Goal: Transaction & Acquisition: Download file/media

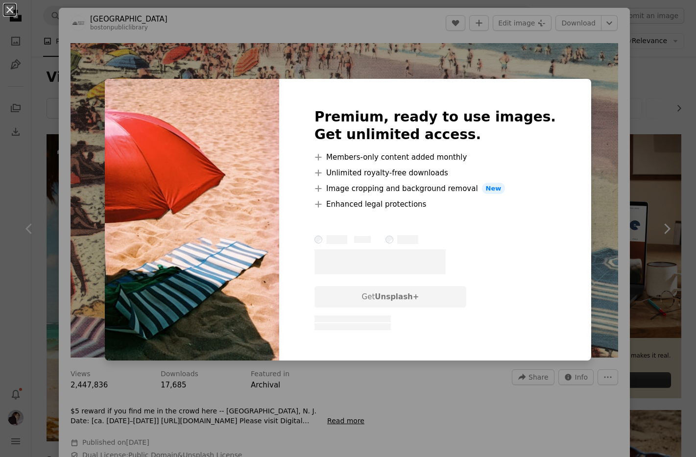
scroll to position [1165, 0]
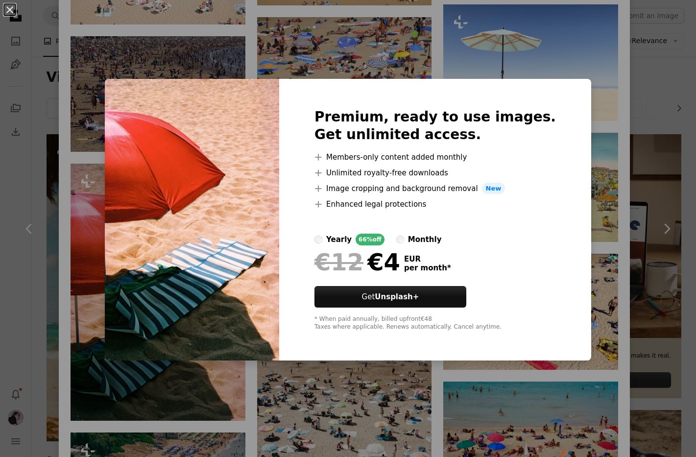
click at [592, 119] on div "An X shape Premium, ready to use images. Get unlimited access. A plus sign Memb…" at bounding box center [348, 228] width 696 height 457
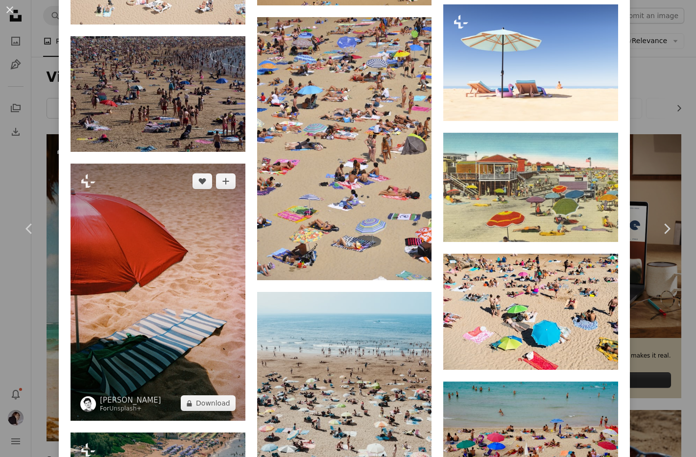
click at [157, 292] on img at bounding box center [158, 292] width 175 height 257
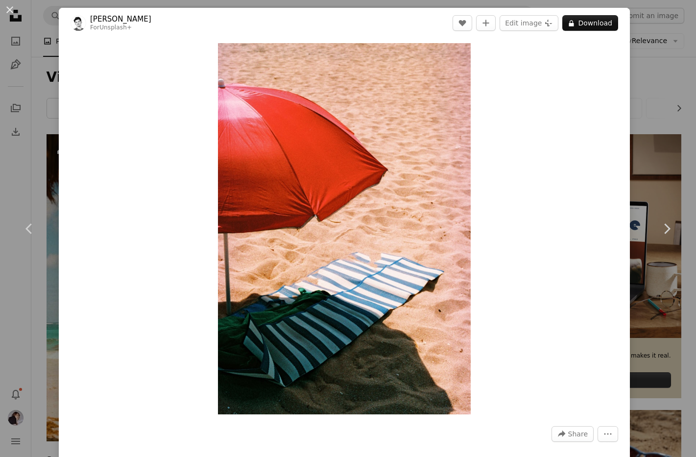
click at [644, 122] on div "An X shape Chevron left Chevron right [PERSON_NAME] For Unsplash+ A heart A plu…" at bounding box center [348, 228] width 696 height 457
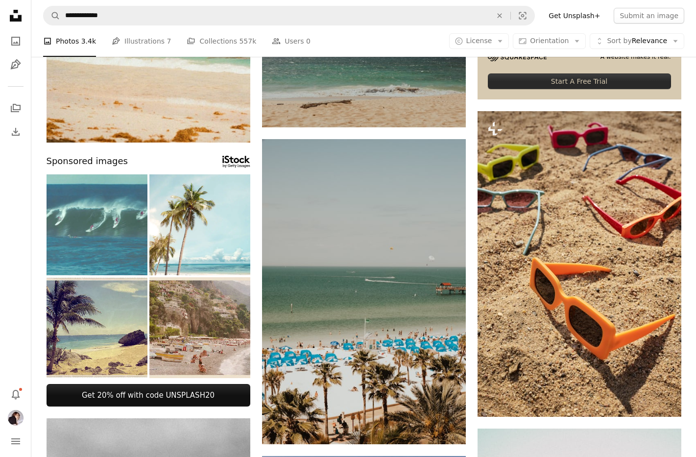
scroll to position [693, 0]
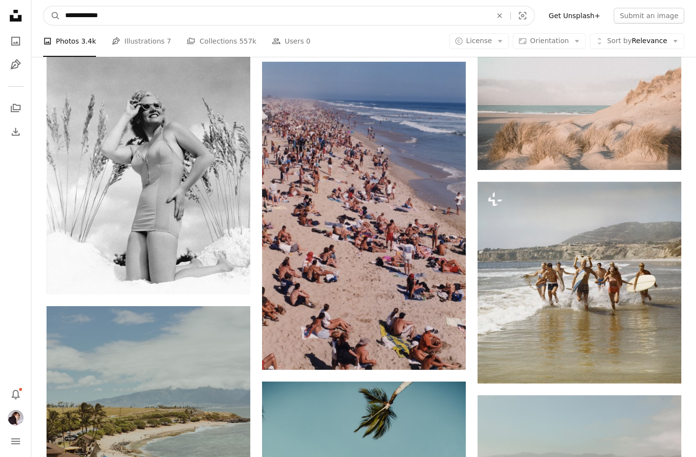
click at [238, 14] on input "**********" at bounding box center [274, 15] width 429 height 19
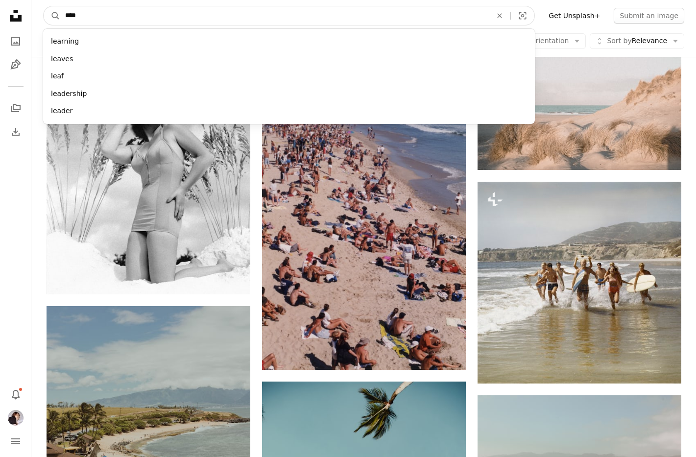
type input "*****"
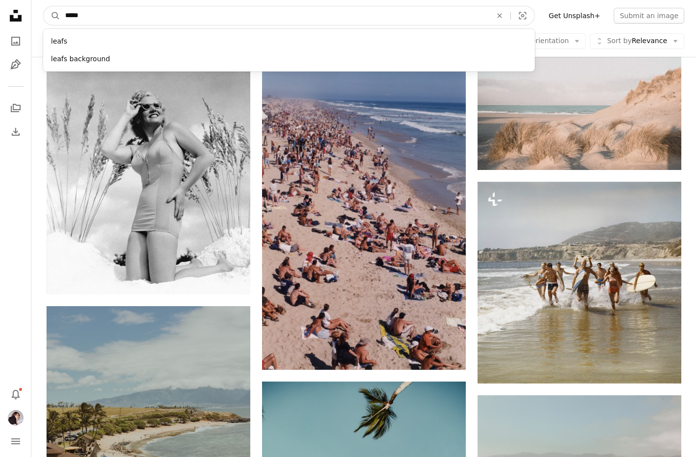
click button "A magnifying glass" at bounding box center [52, 15] width 17 height 19
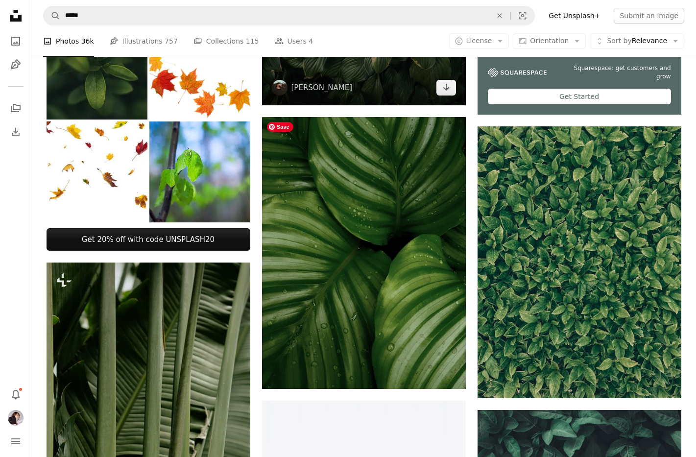
scroll to position [319, 0]
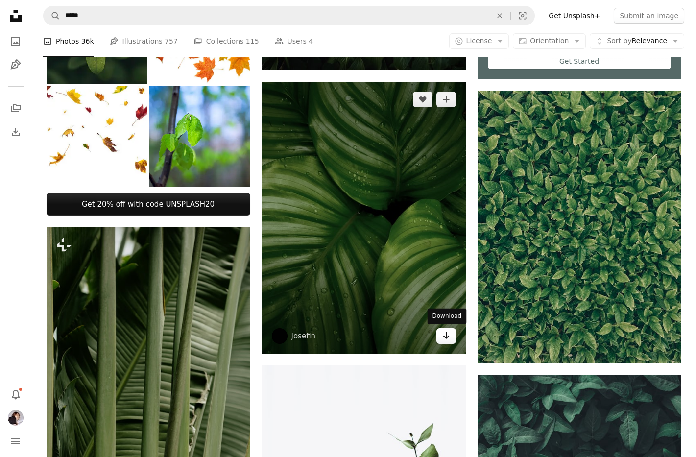
click at [451, 336] on link "Arrow pointing down" at bounding box center [446, 336] width 20 height 16
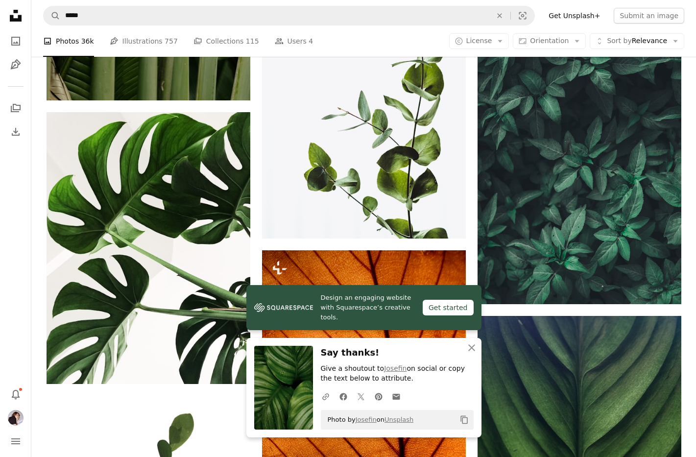
scroll to position [802, 0]
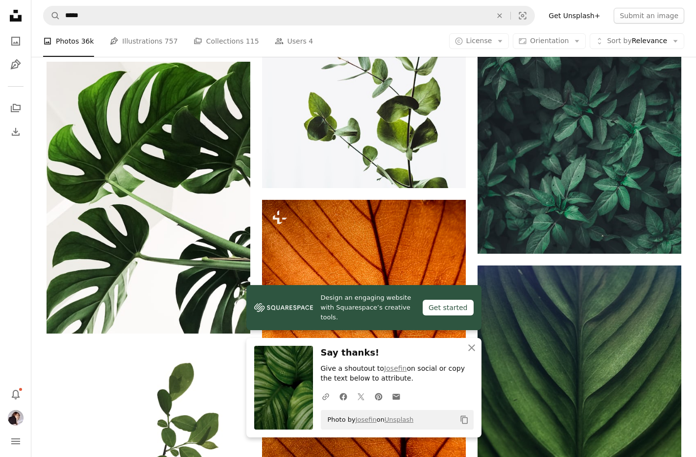
click at [472, 190] on div "Plus sign for Unsplash+ A heart A plus sign Curated Lifestyle For Unsplash+ A l…" at bounding box center [364, 366] width 635 height 2069
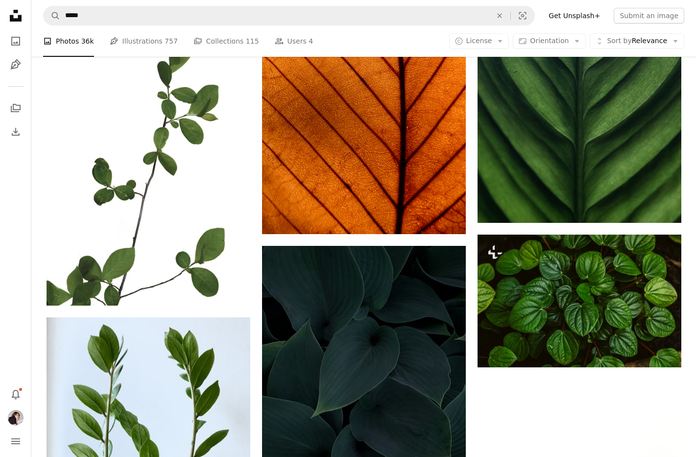
scroll to position [1152, 0]
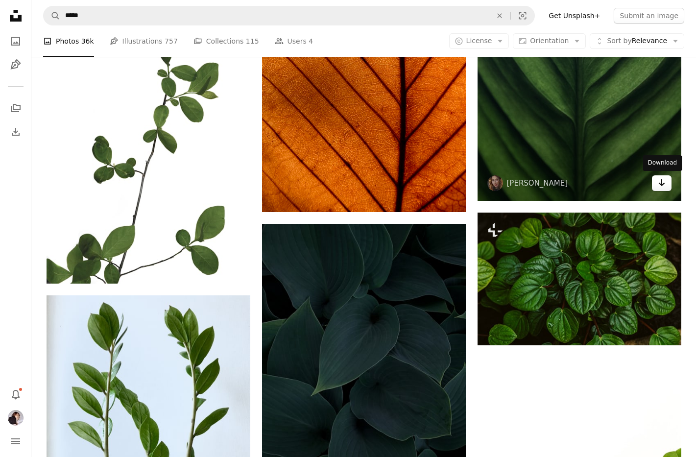
click at [663, 187] on icon "Arrow pointing down" at bounding box center [662, 183] width 8 height 12
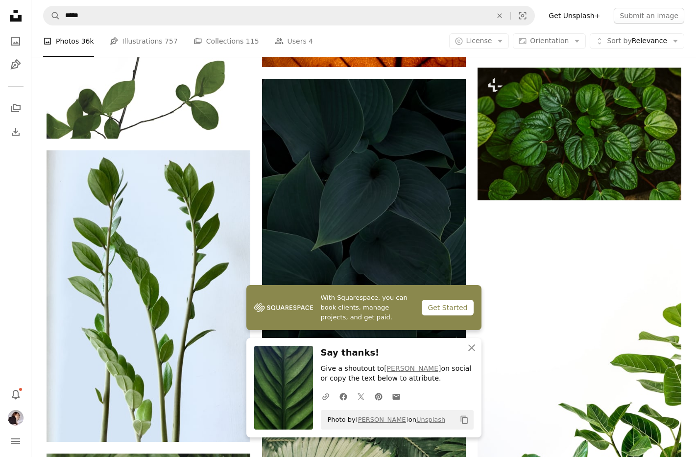
scroll to position [1295, 0]
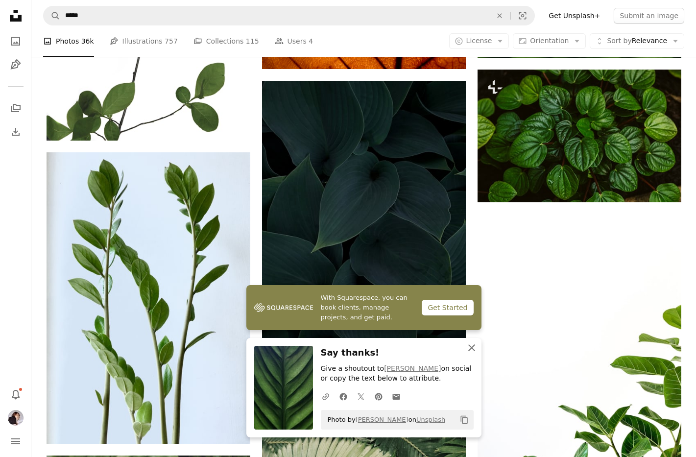
click at [477, 350] on icon "An X shape" at bounding box center [472, 348] width 12 height 12
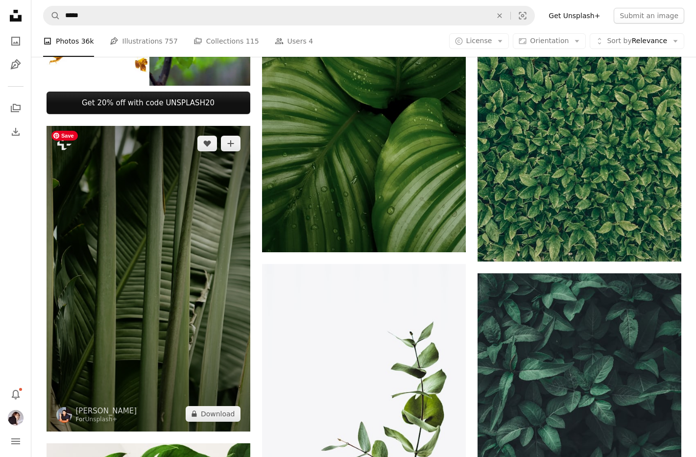
scroll to position [0, 0]
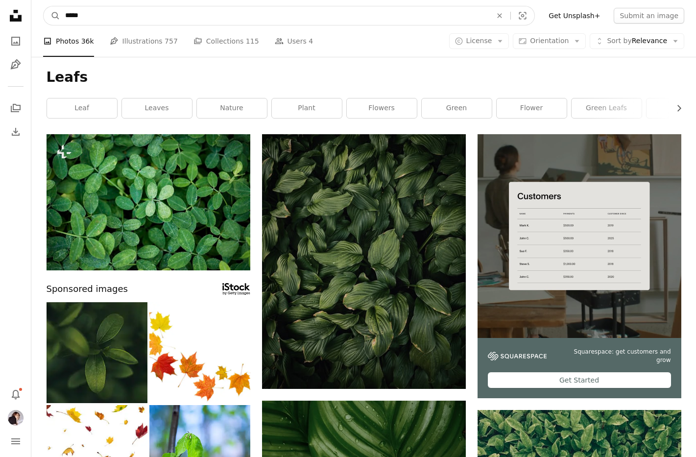
drag, startPoint x: 154, startPoint y: 18, endPoint x: 33, endPoint y: 18, distance: 120.5
click at [33, 18] on nav "A magnifying glass ***** An X shape Visual search Filters Get Unsplash+ Submit …" at bounding box center [363, 15] width 665 height 31
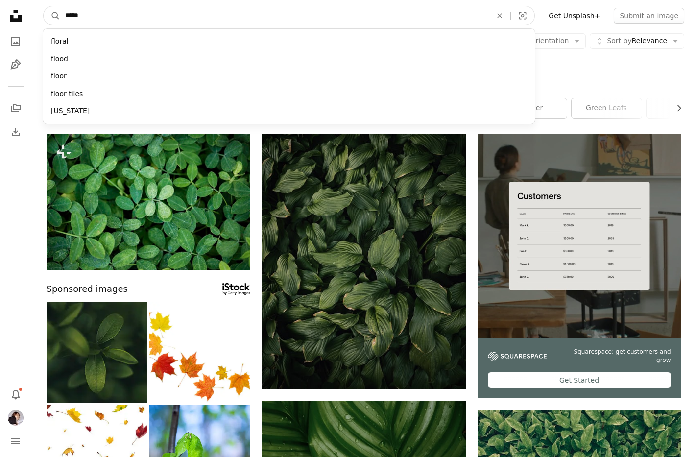
type input "******"
click button "A magnifying glass" at bounding box center [52, 15] width 17 height 19
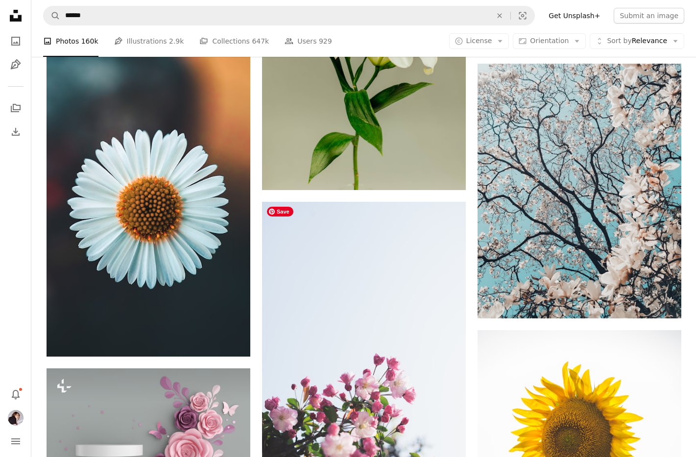
scroll to position [718, 0]
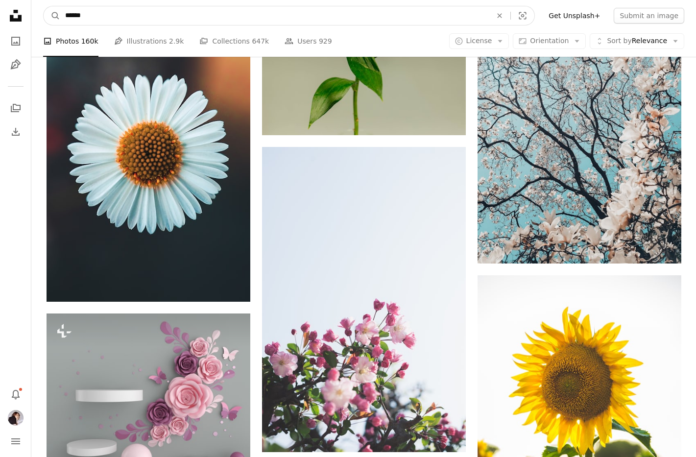
click at [103, 12] on input "******" at bounding box center [274, 15] width 429 height 19
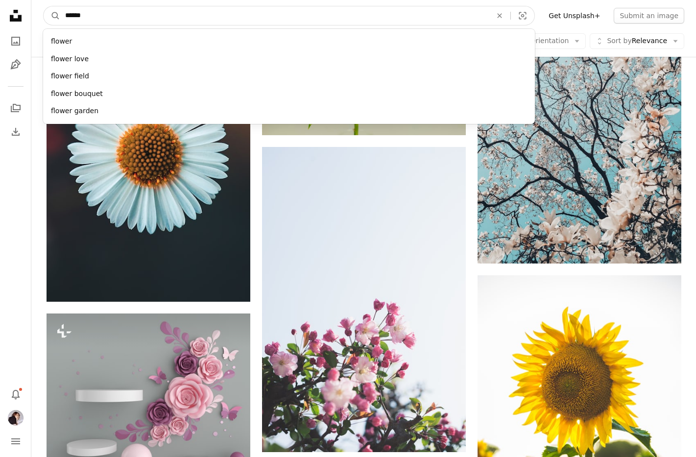
type input "*******"
click button "A magnifying glass" at bounding box center [52, 15] width 17 height 19
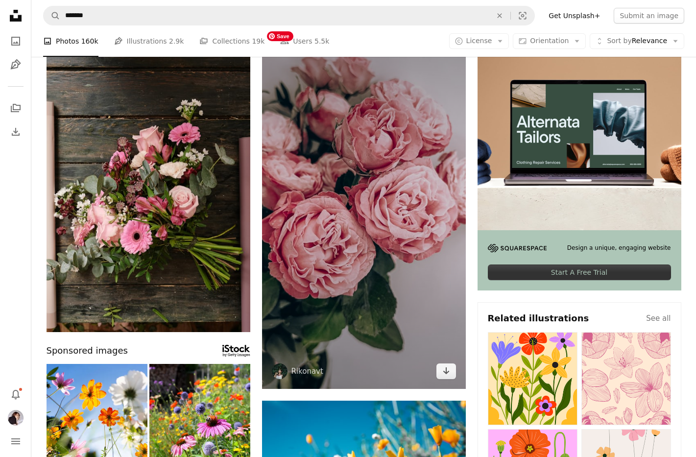
scroll to position [123, 0]
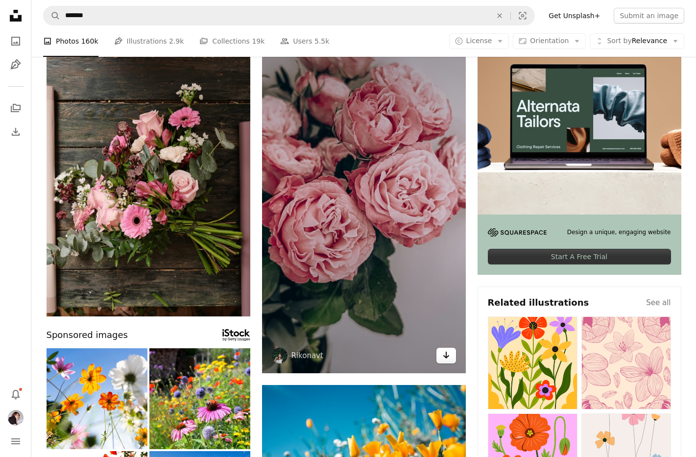
click at [450, 357] on link "Arrow pointing down" at bounding box center [446, 356] width 20 height 16
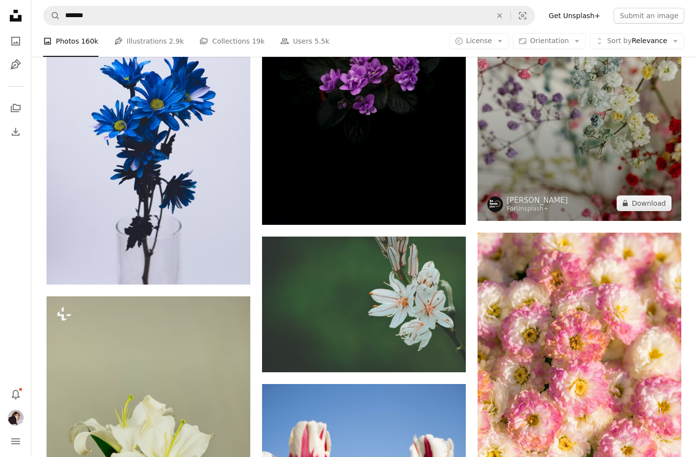
scroll to position [893, 0]
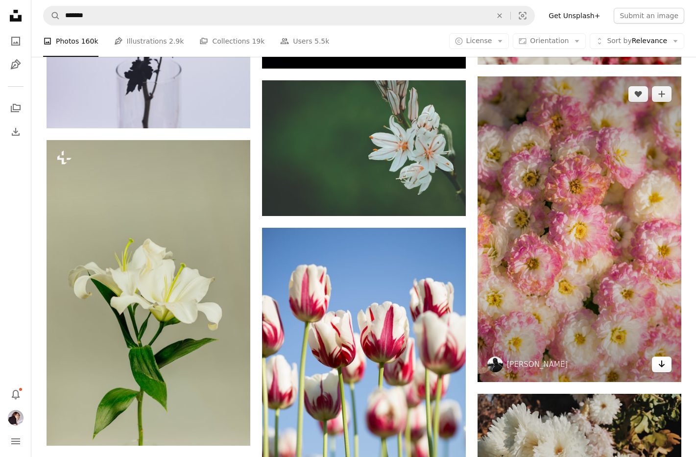
click at [660, 362] on icon "Arrow pointing down" at bounding box center [662, 364] width 8 height 12
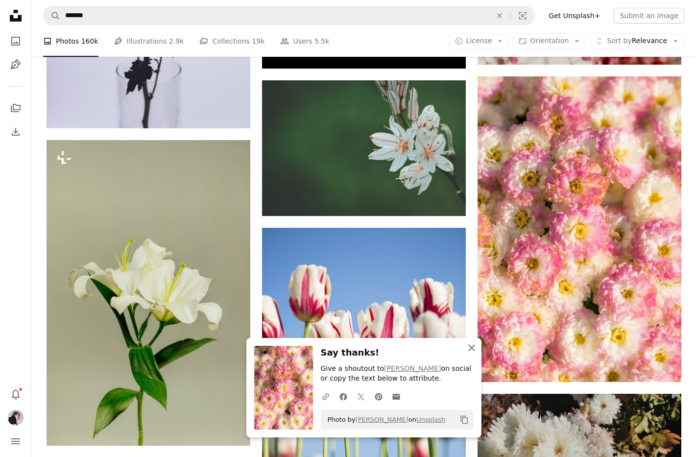
click at [471, 345] on icon "An X shape" at bounding box center [472, 348] width 12 height 12
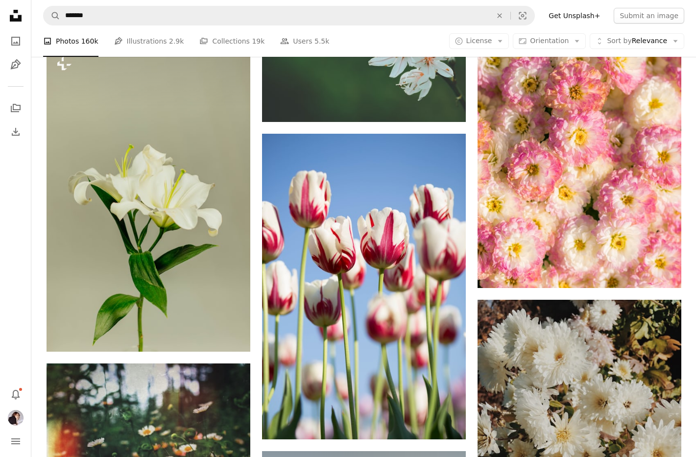
scroll to position [1217, 0]
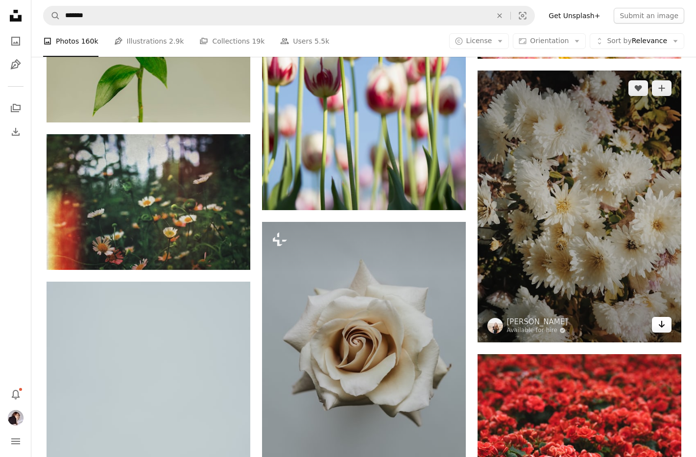
click at [662, 325] on icon "Download" at bounding box center [661, 324] width 6 height 7
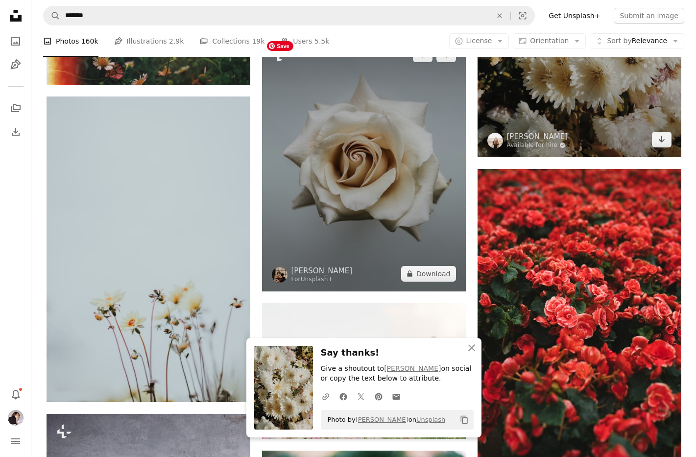
scroll to position [1412, 0]
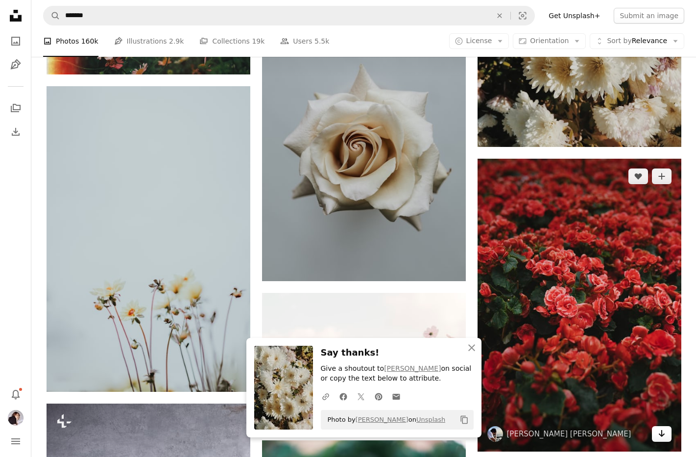
click at [660, 439] on icon "Arrow pointing down" at bounding box center [662, 434] width 8 height 12
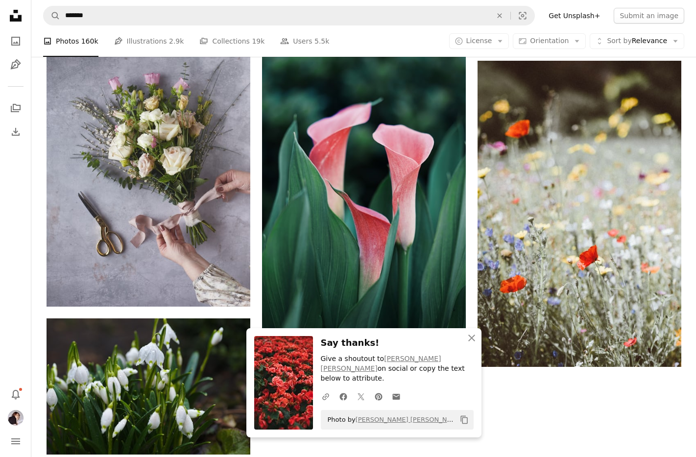
scroll to position [1840, 0]
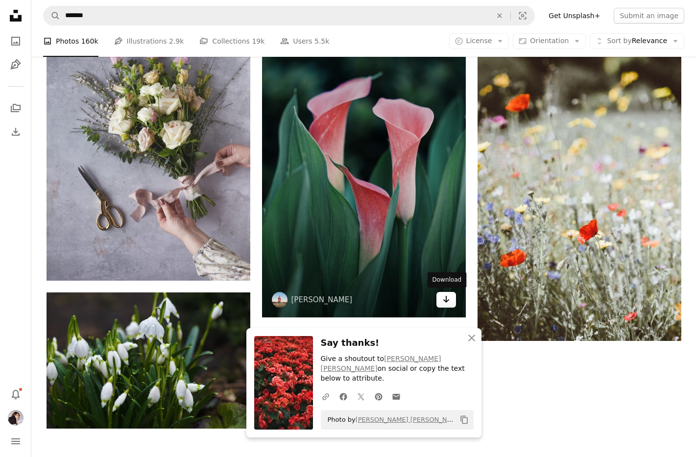
click at [445, 300] on icon "Arrow pointing down" at bounding box center [446, 299] width 8 height 12
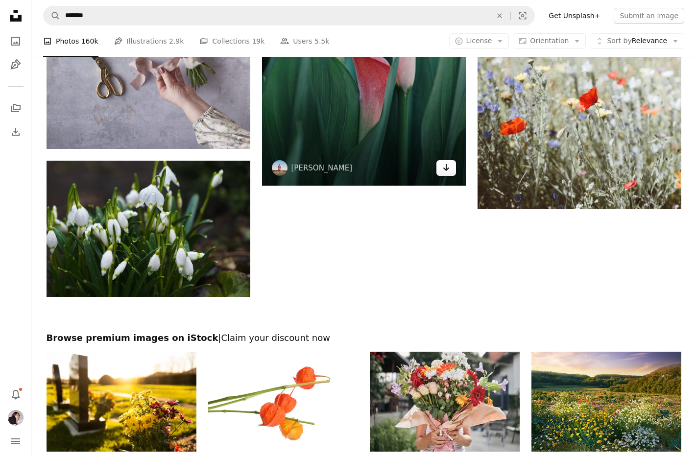
scroll to position [1975, 0]
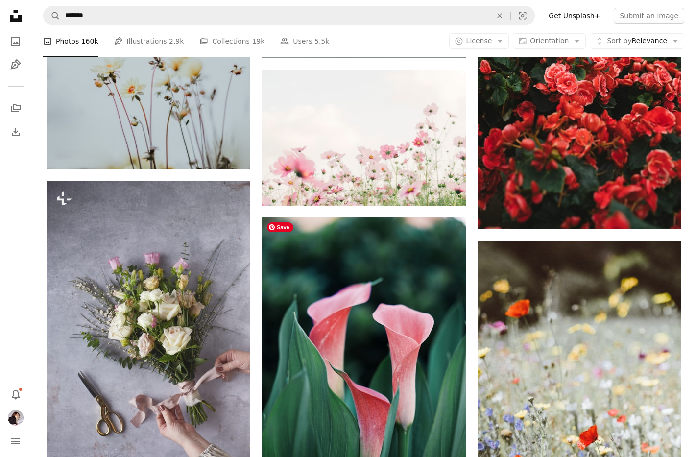
scroll to position [1631, 0]
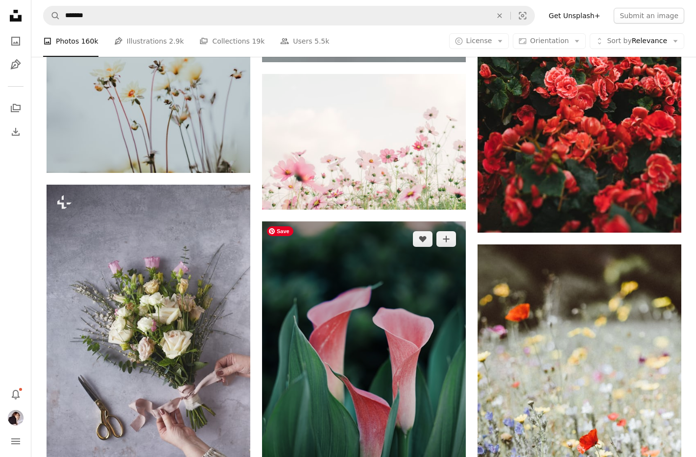
click at [362, 356] on img at bounding box center [364, 374] width 204 height 306
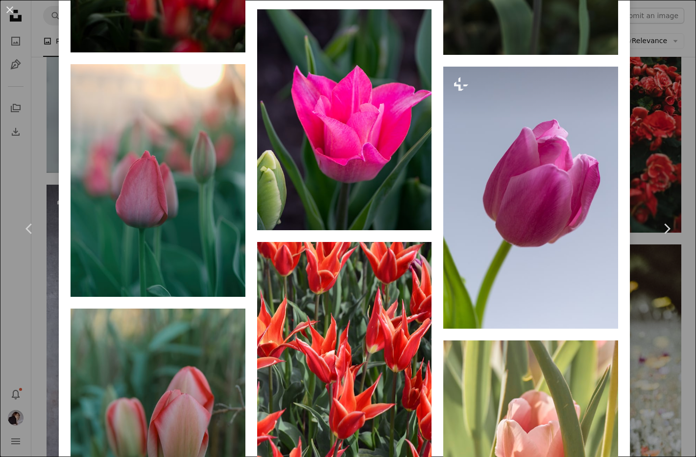
scroll to position [2066, 0]
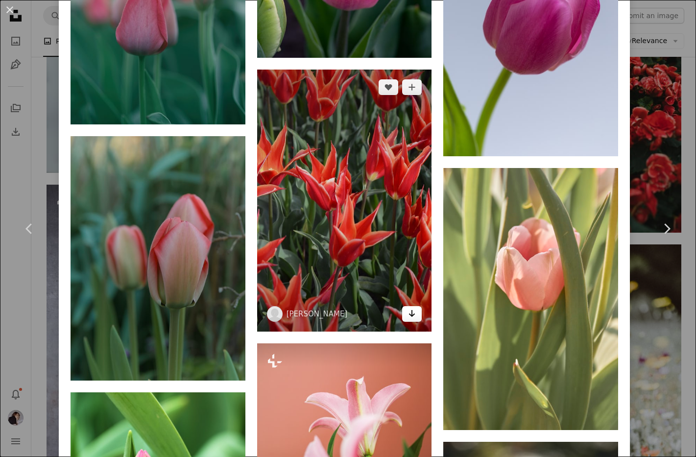
click at [416, 319] on icon "Arrow pointing down" at bounding box center [412, 314] width 8 height 12
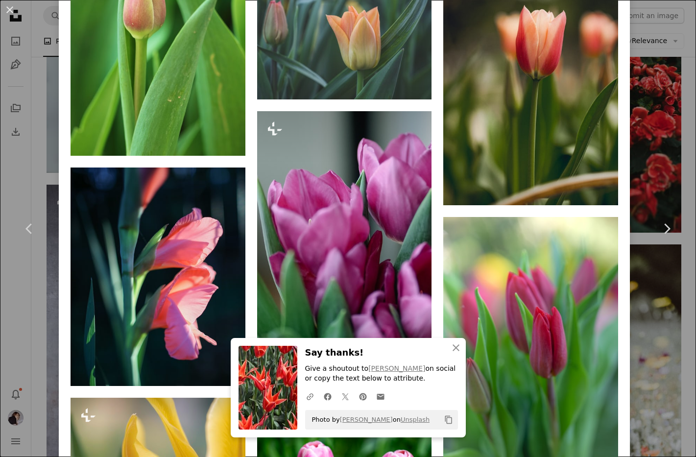
scroll to position [2656, 0]
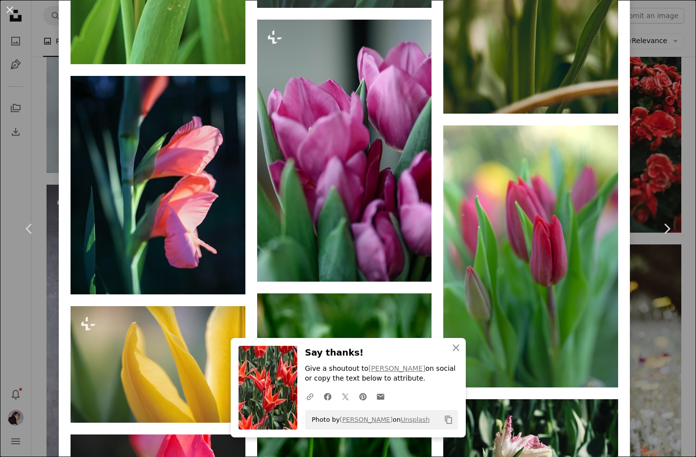
click at [451, 350] on icon "An X shape" at bounding box center [456, 348] width 12 height 12
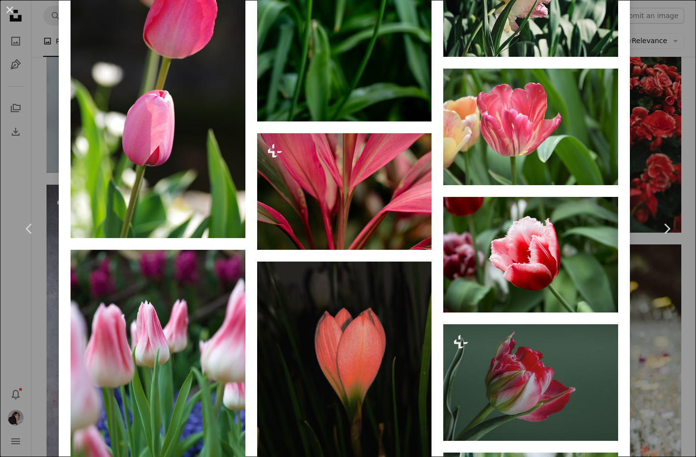
scroll to position [3156, 0]
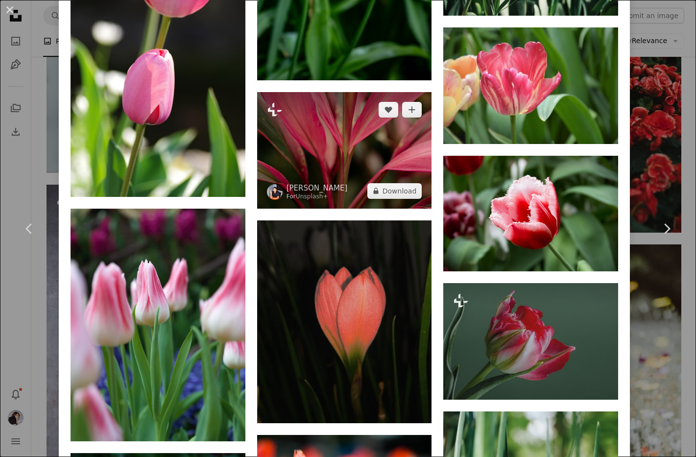
click at [395, 194] on img at bounding box center [344, 150] width 175 height 117
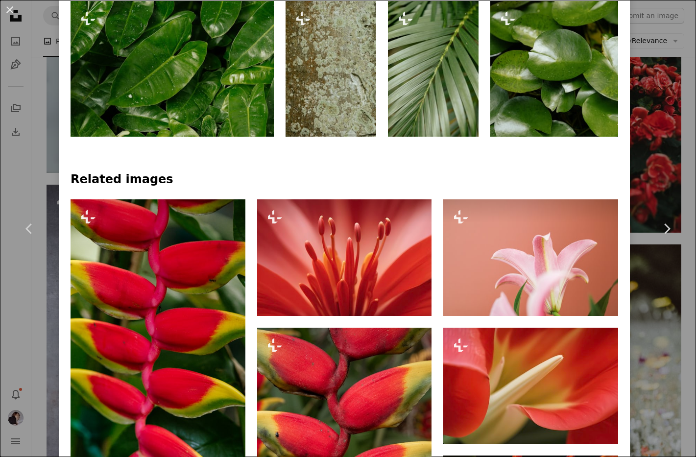
scroll to position [570, 0]
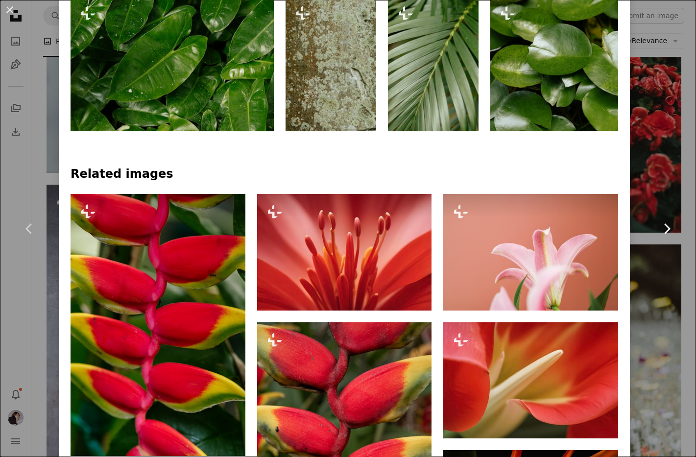
click at [650, 240] on link "Chevron right" at bounding box center [666, 229] width 59 height 94
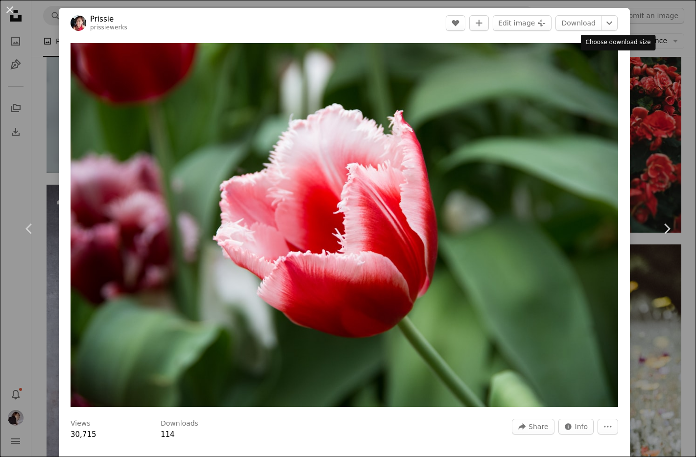
click at [667, 72] on div "An X shape Chevron left Chevron right Prissie prissiewerks A heart A plus sign …" at bounding box center [348, 228] width 696 height 457
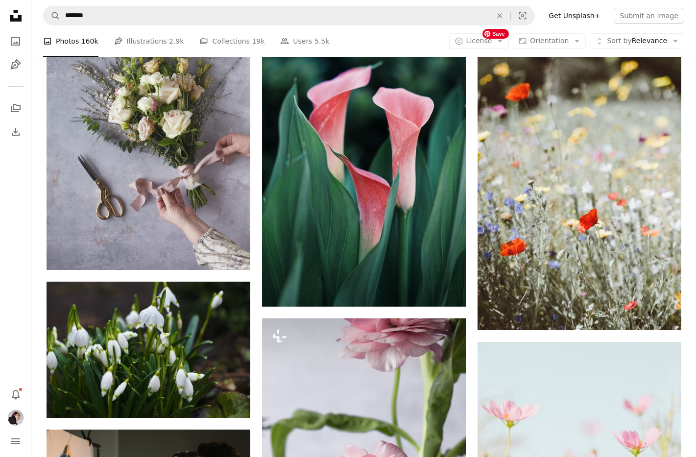
scroll to position [1852, 0]
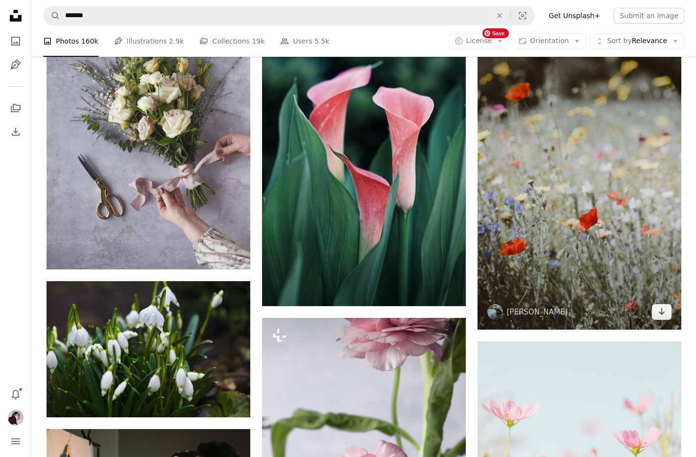
click at [622, 224] on img at bounding box center [580, 177] width 204 height 306
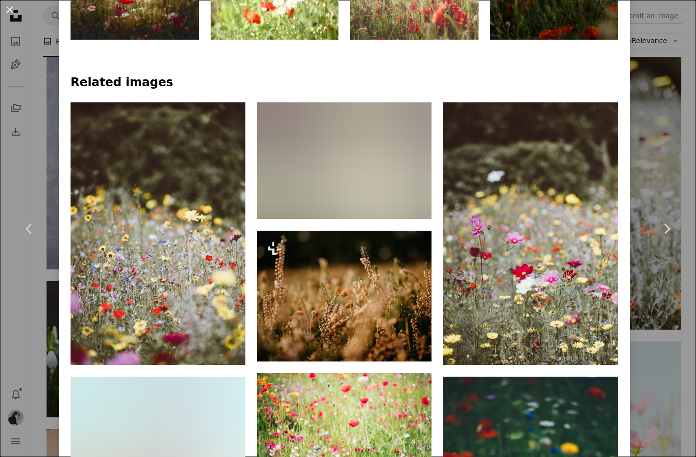
scroll to position [813, 0]
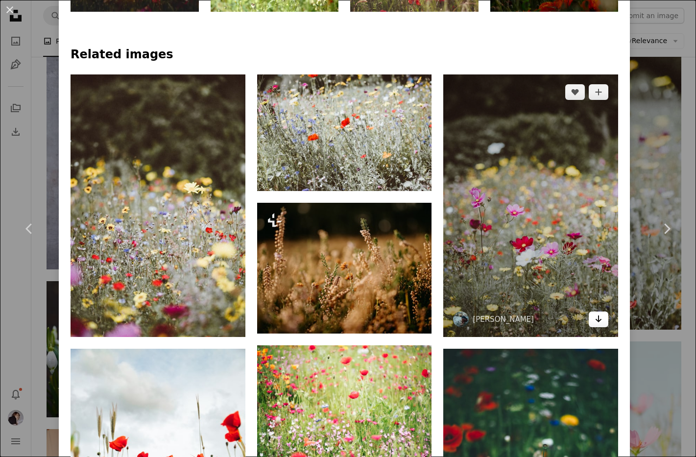
click at [602, 325] on icon "Arrow pointing down" at bounding box center [599, 319] width 8 height 12
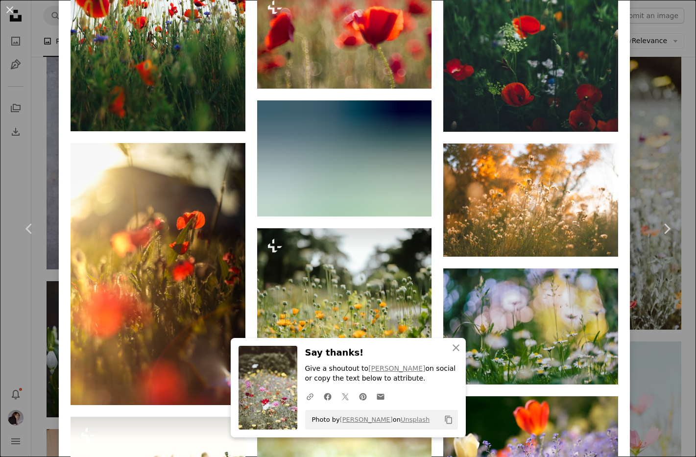
scroll to position [1302, 0]
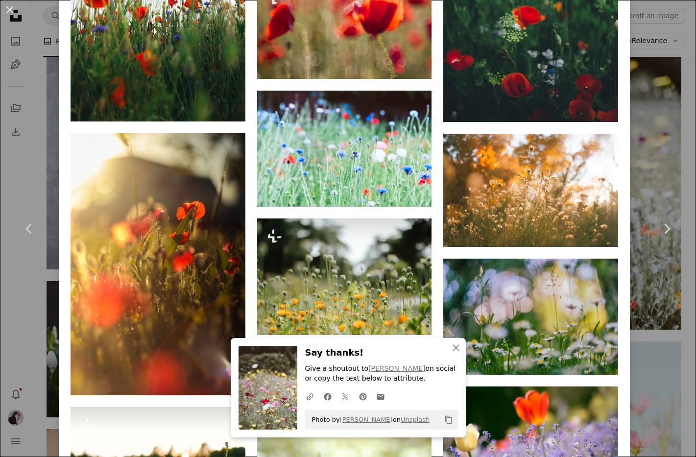
click at [460, 345] on icon "An X shape" at bounding box center [456, 348] width 12 height 12
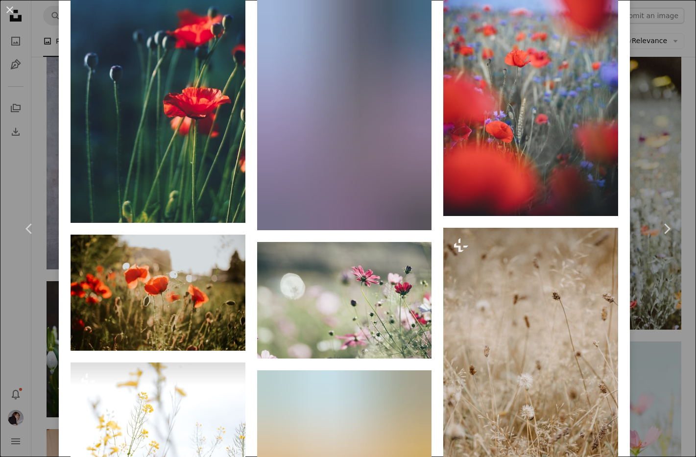
scroll to position [2484, 0]
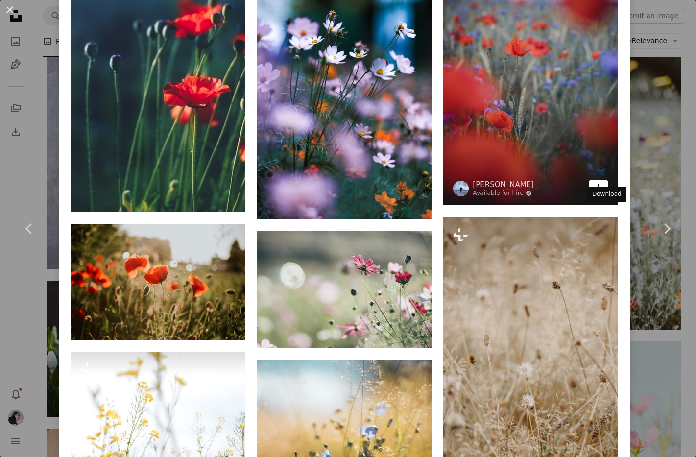
click at [599, 195] on link "Arrow pointing down" at bounding box center [599, 188] width 20 height 16
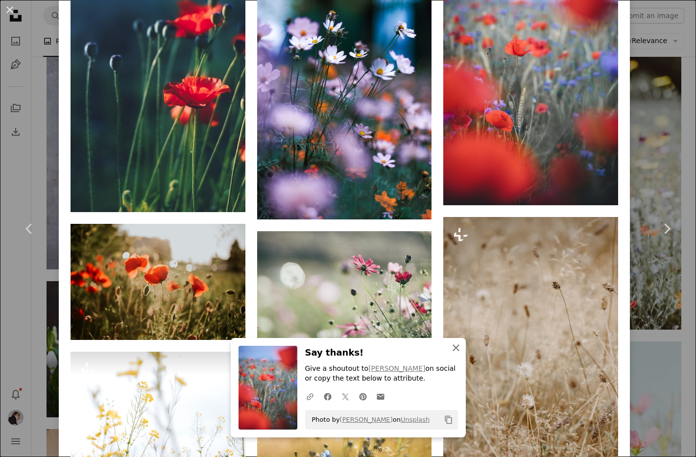
click at [455, 348] on icon "button" at bounding box center [456, 347] width 7 height 7
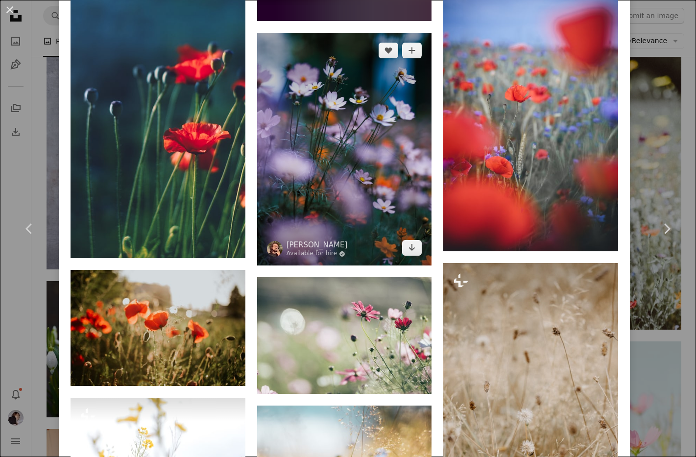
scroll to position [2436, 0]
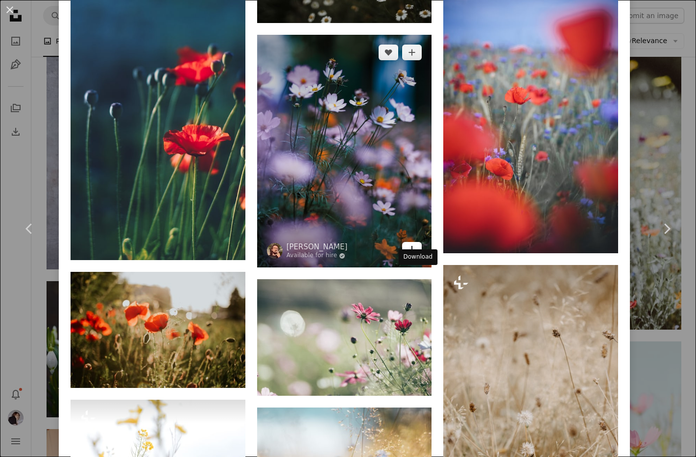
click at [421, 258] on link "Arrow pointing down" at bounding box center [412, 250] width 20 height 16
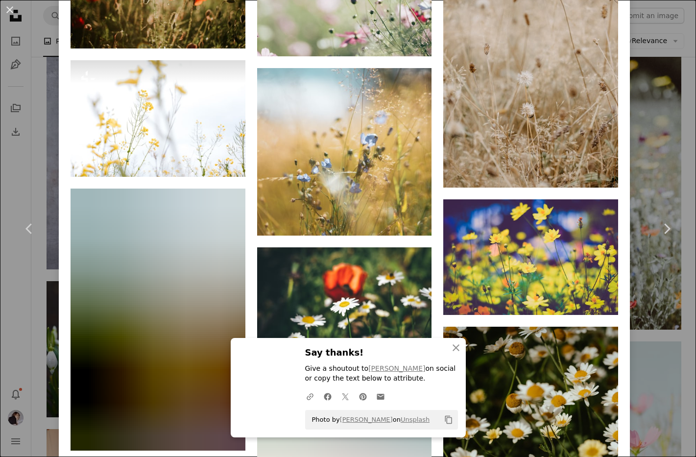
scroll to position [2909, 0]
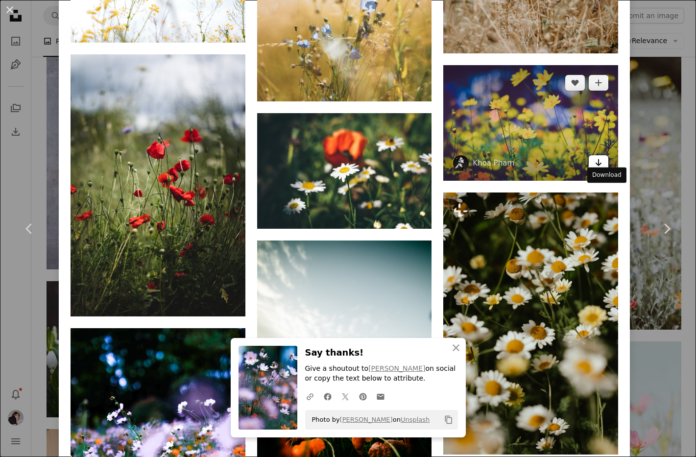
click at [602, 168] on icon "Arrow pointing down" at bounding box center [599, 163] width 8 height 12
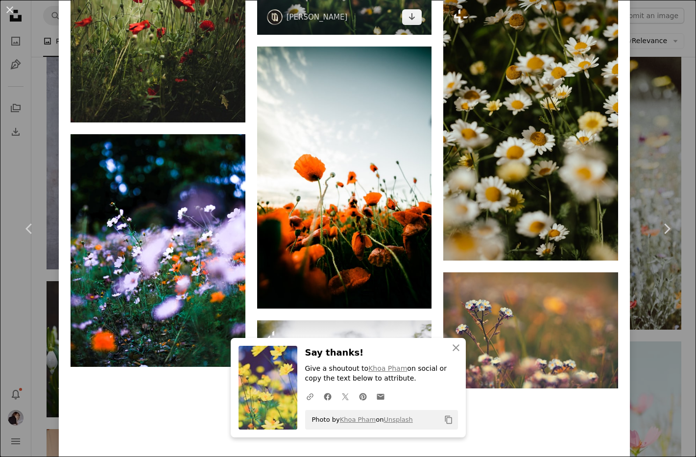
scroll to position [3146, 0]
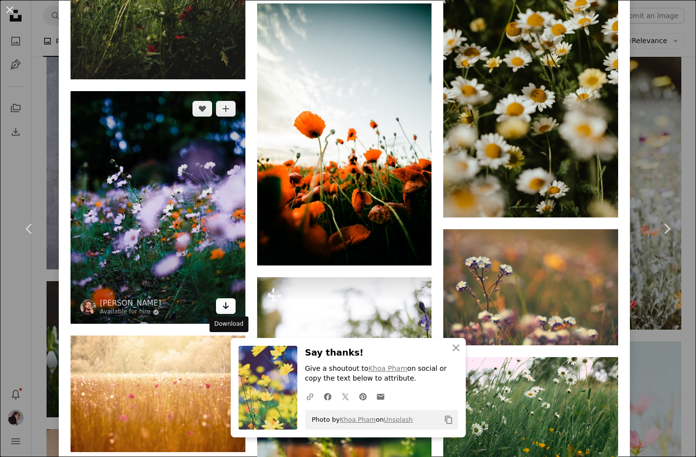
click at [223, 314] on link "Arrow pointing down" at bounding box center [226, 306] width 20 height 16
